Goal: Information Seeking & Learning: Learn about a topic

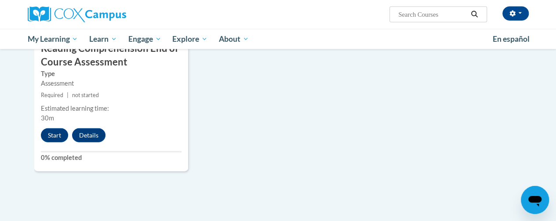
scroll to position [1027, 0]
click at [90, 134] on button "Details" at bounding box center [88, 135] width 33 height 14
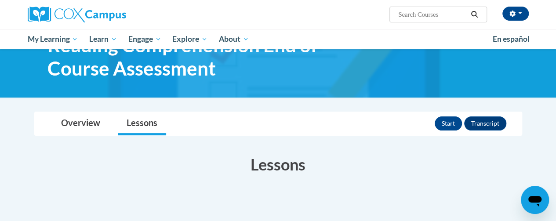
scroll to position [43, 0]
click at [490, 124] on button "Transcript" at bounding box center [485, 123] width 42 height 14
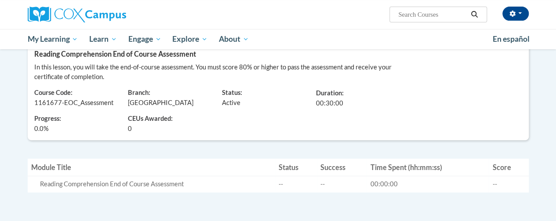
scroll to position [118, 0]
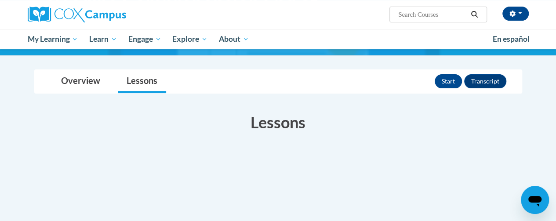
scroll to position [43, 0]
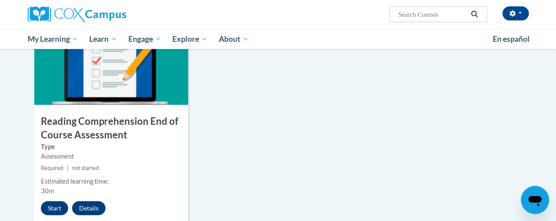
scroll to position [956, 0]
